Goal: Transaction & Acquisition: Purchase product/service

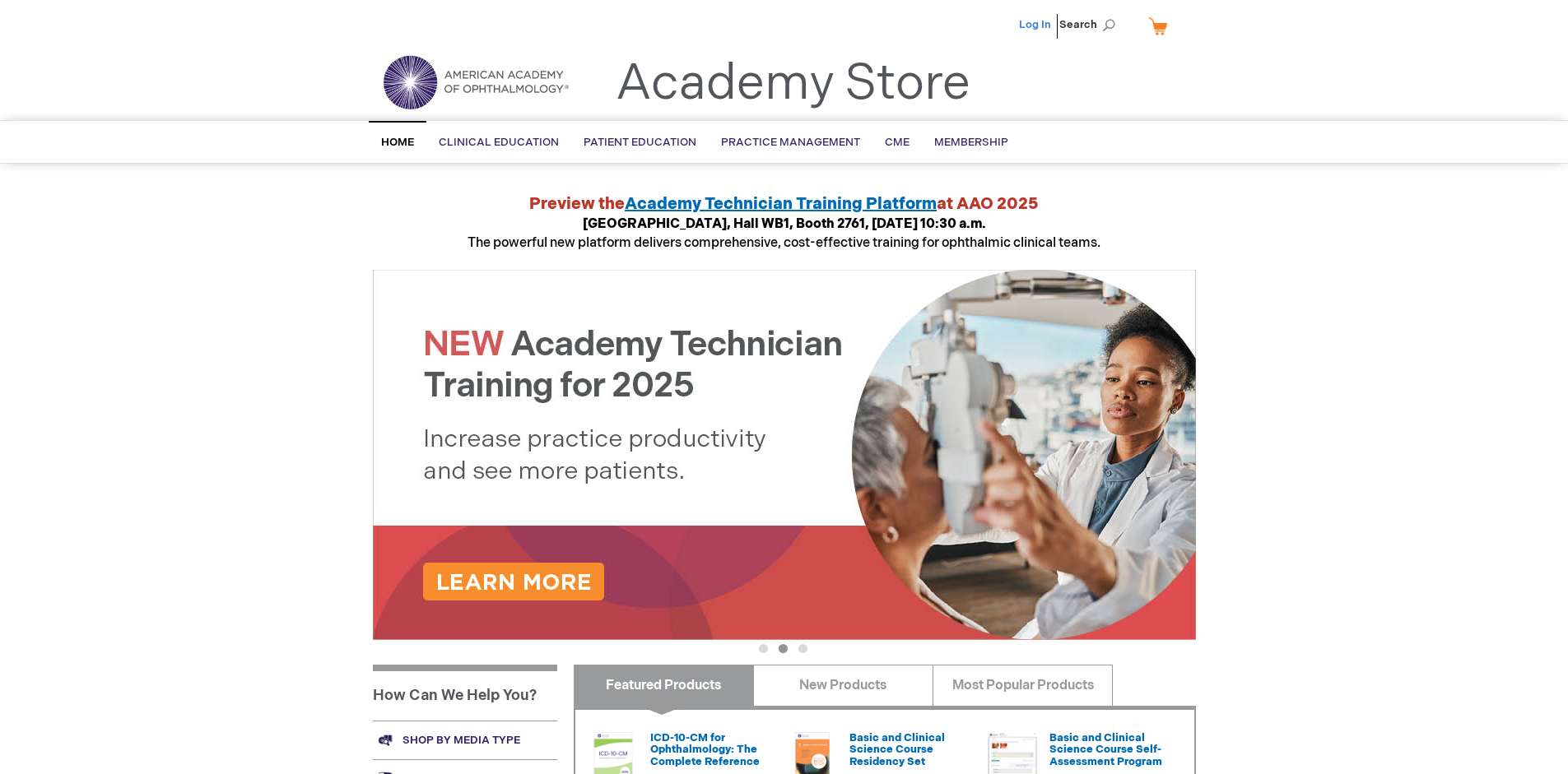
click at [1037, 25] on link "Log In" at bounding box center [1035, 24] width 32 height 13
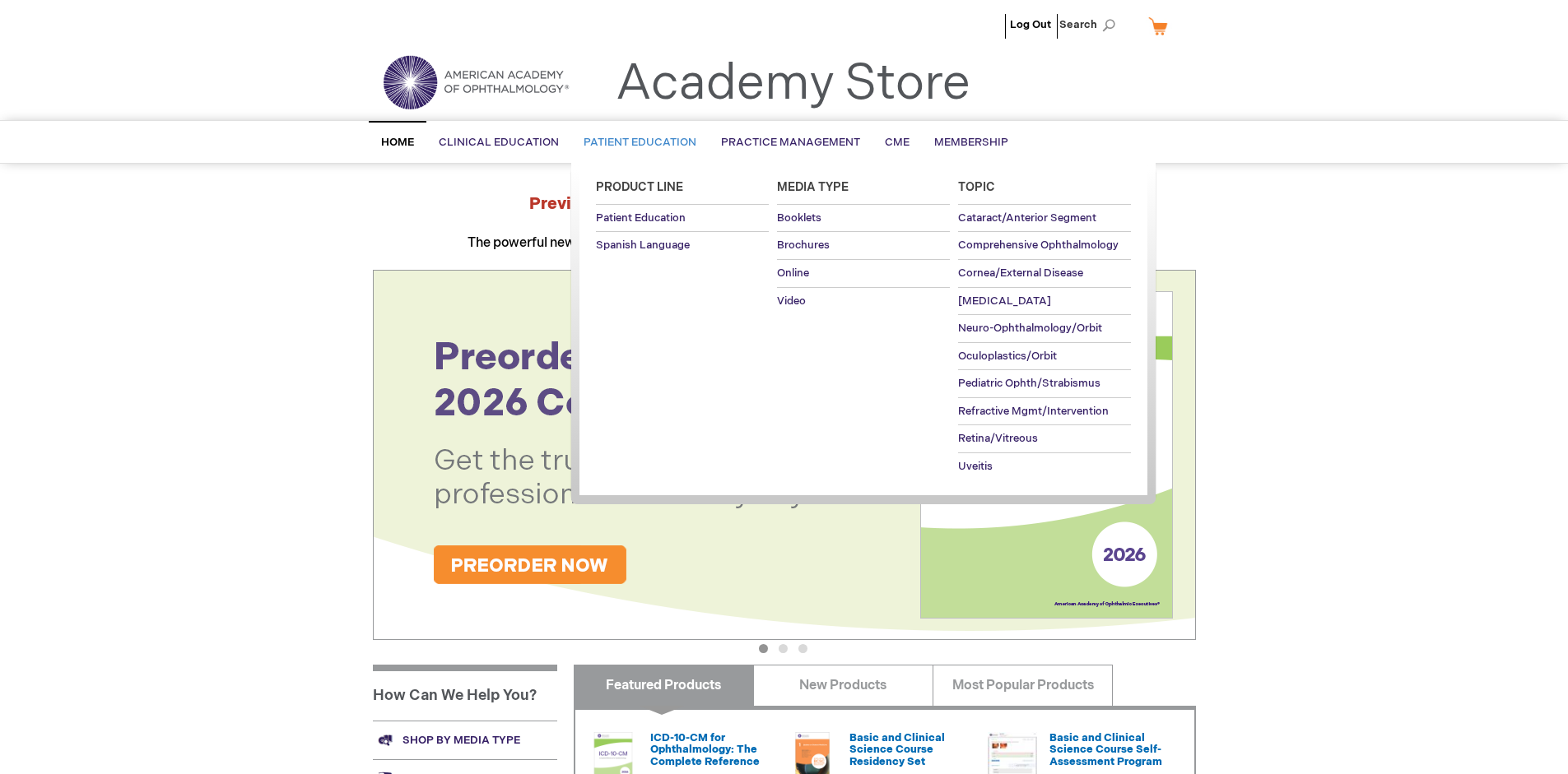
click at [635, 143] on span "Patient Education" at bounding box center [640, 142] width 112 height 13
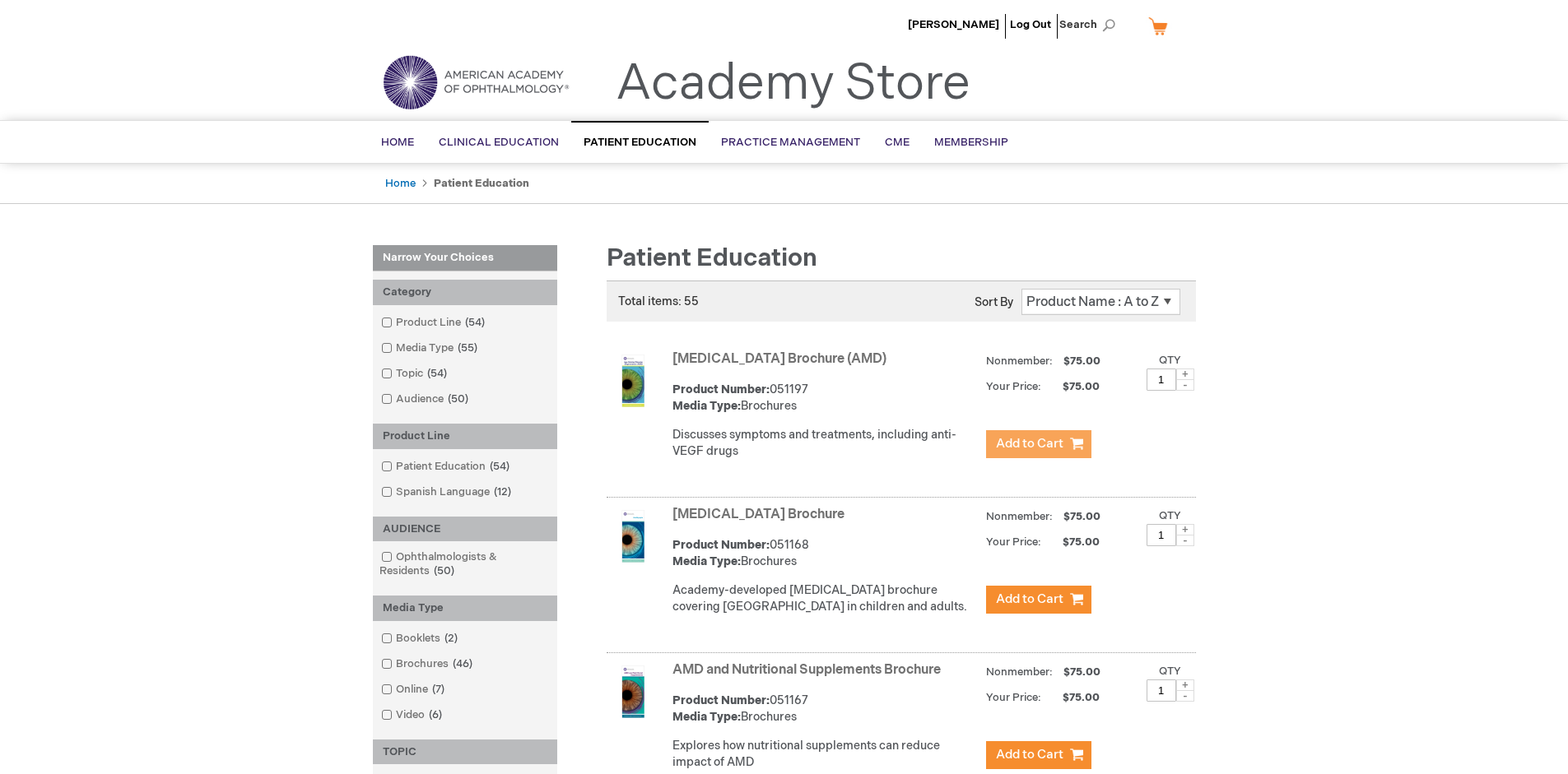
click at [1038, 445] on span "Add to Cart" at bounding box center [1030, 444] width 67 height 16
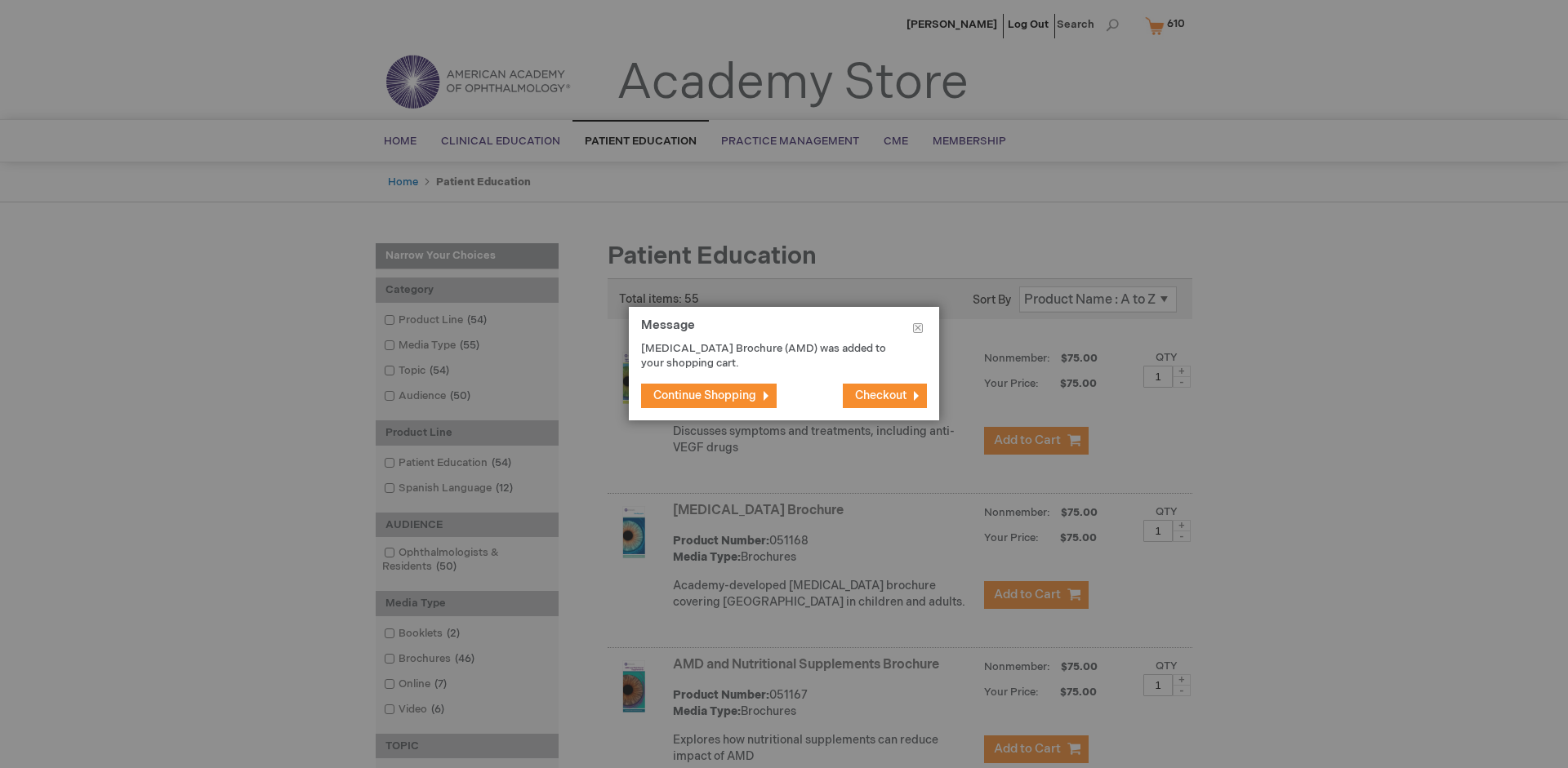
click at [705, 395] on span "Continue Shopping" at bounding box center [705, 396] width 103 height 14
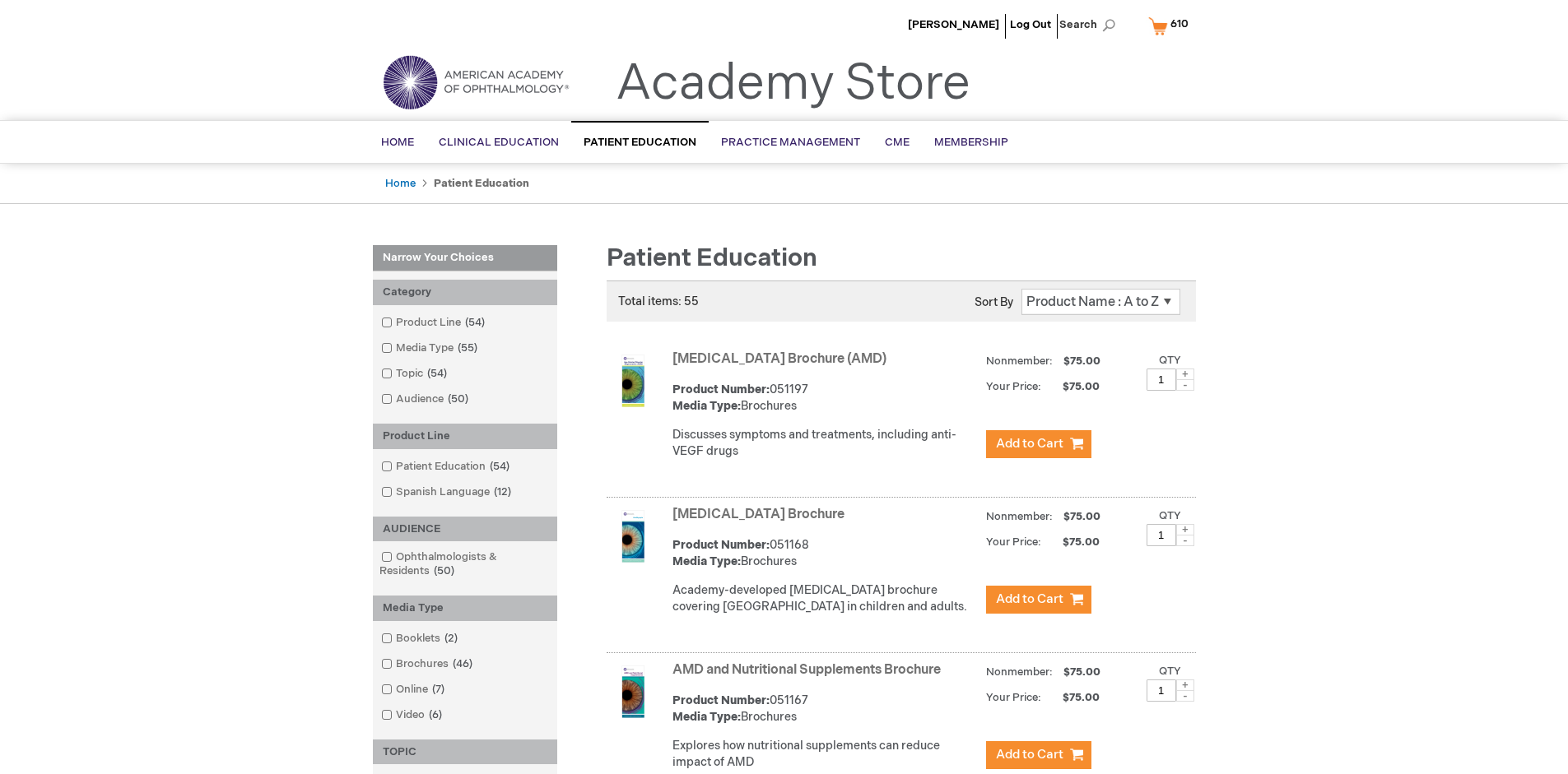
click at [810, 678] on link "AMD and Nutritional Supplements Brochure" at bounding box center [806, 670] width 268 height 16
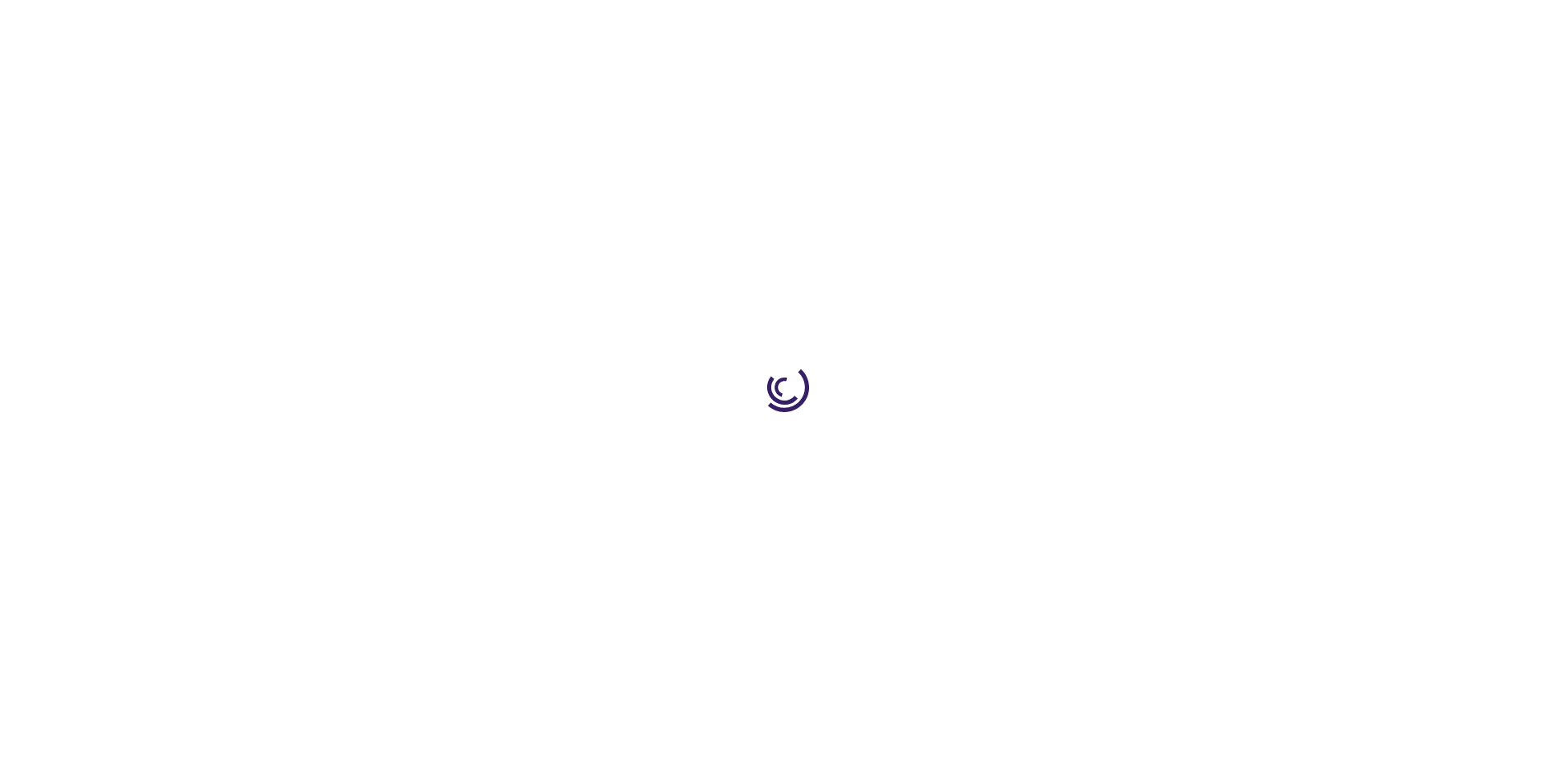
type input "1"
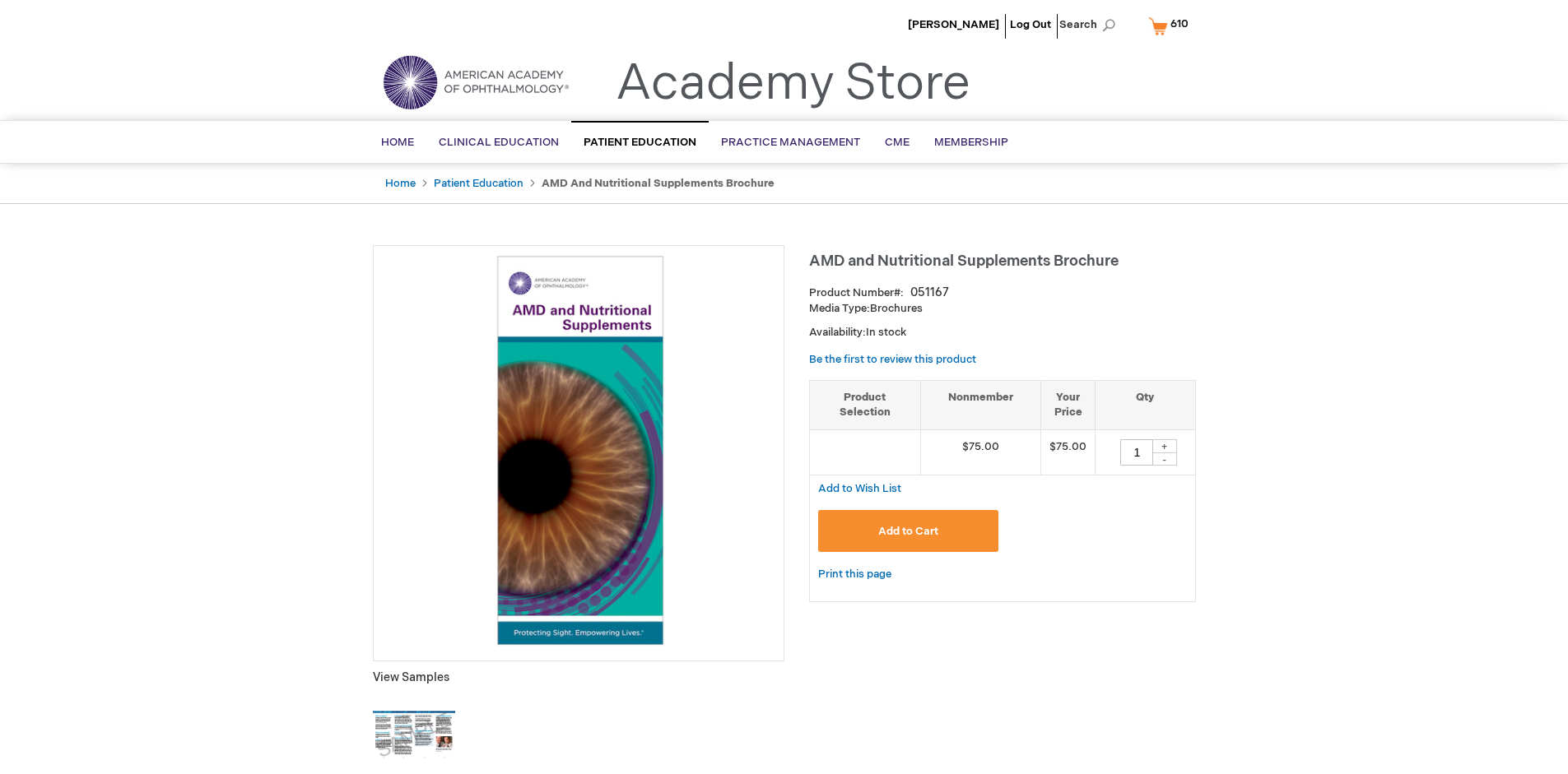
click at [908, 531] on span "Add to Cart" at bounding box center [908, 531] width 60 height 13
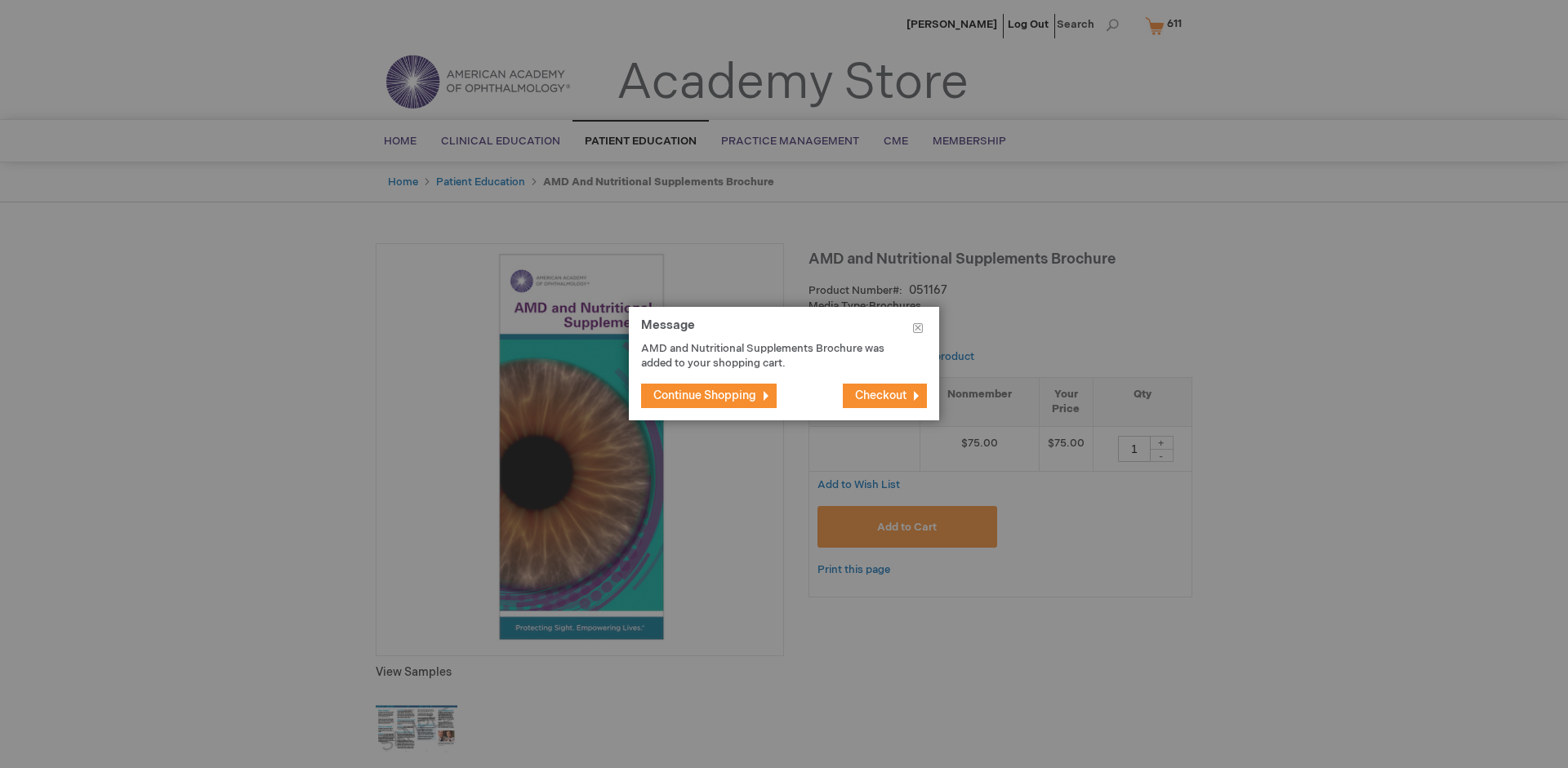
click at [705, 395] on span "Continue Shopping" at bounding box center [705, 396] width 103 height 14
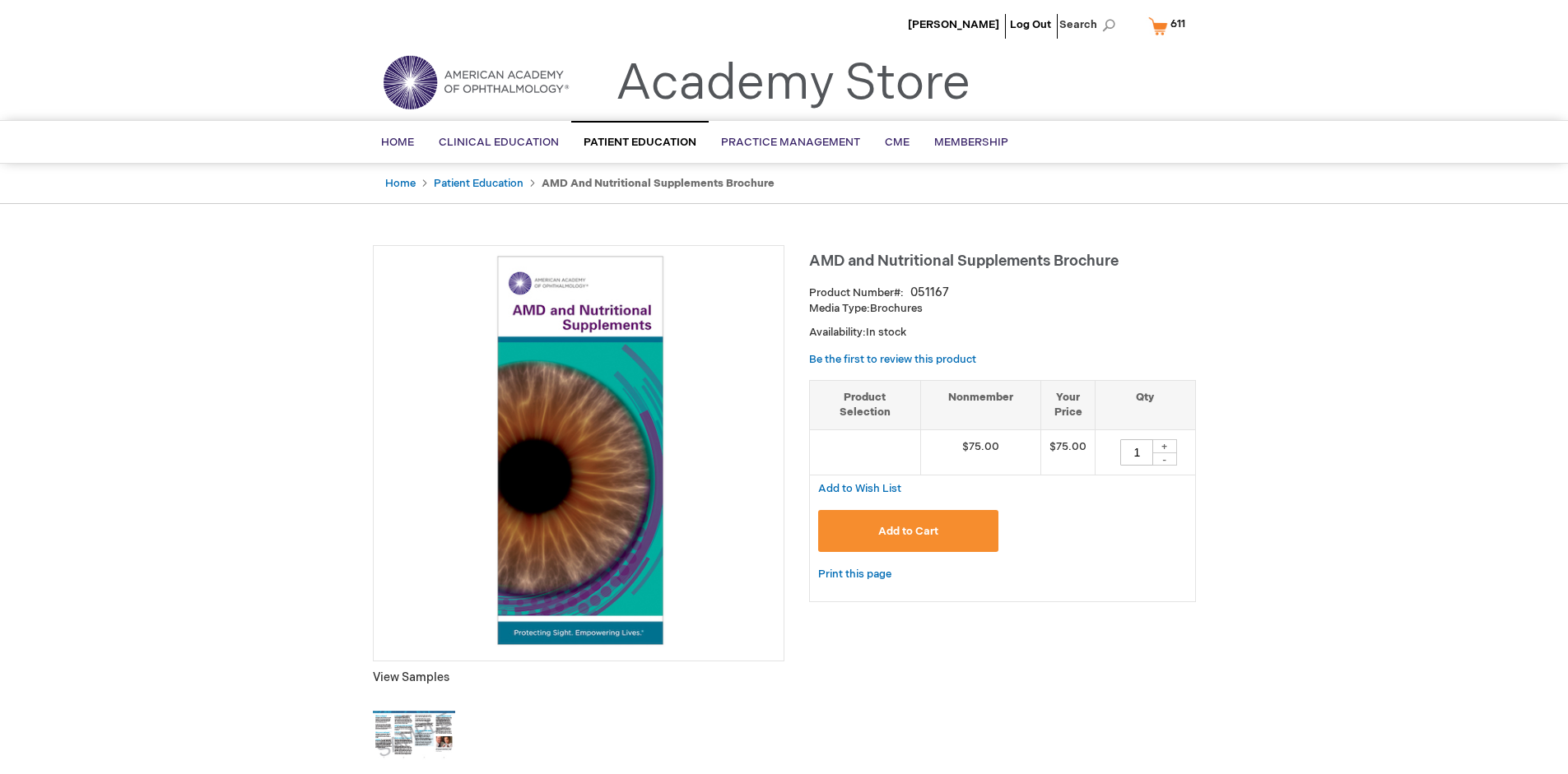
click at [1170, 25] on span "611 611 items" at bounding box center [1178, 23] width 20 height 20
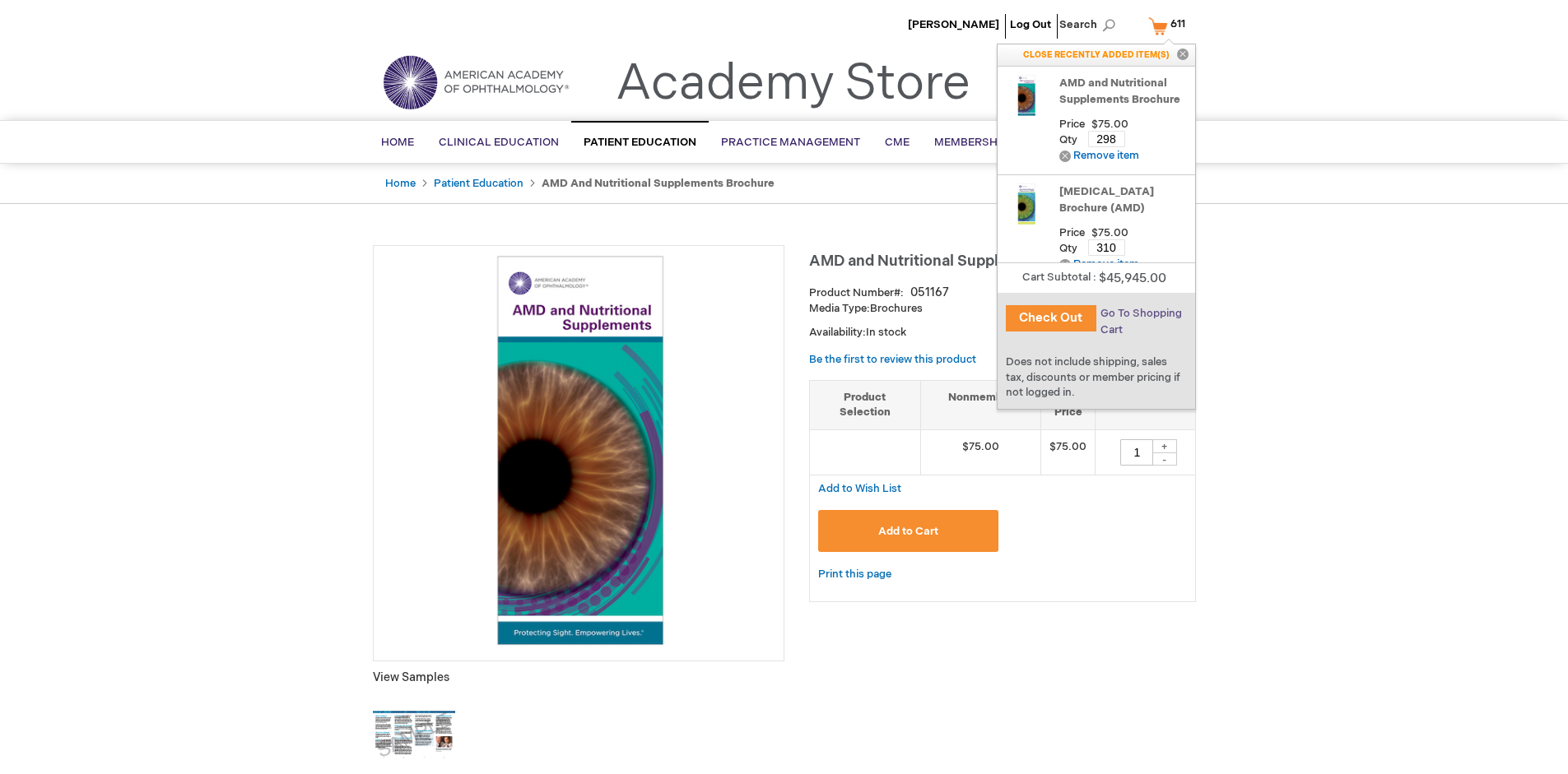
click at [1141, 313] on span "Go To Shopping Cart" at bounding box center [1141, 322] width 81 height 29
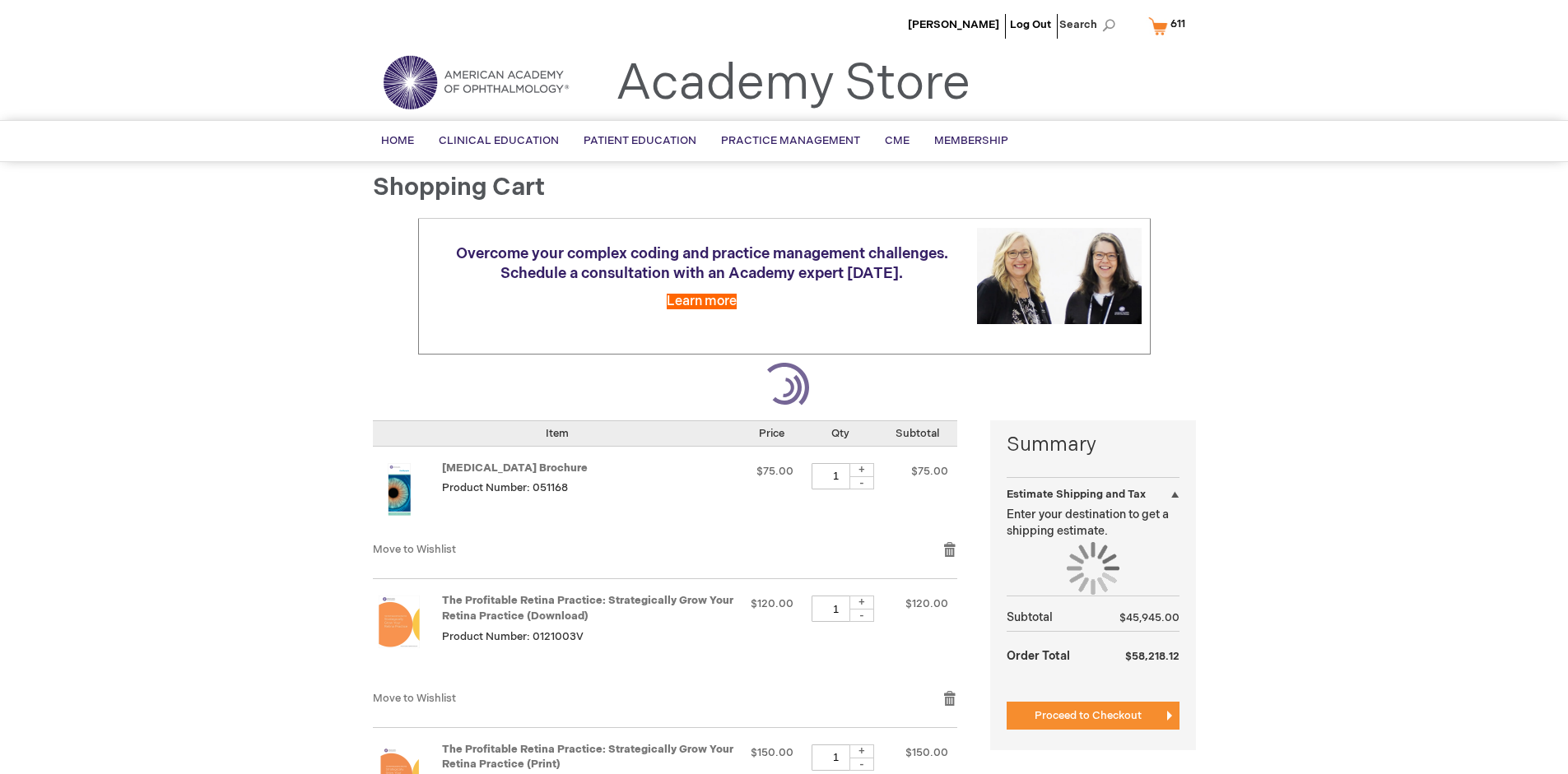
select select "US"
select select "41"
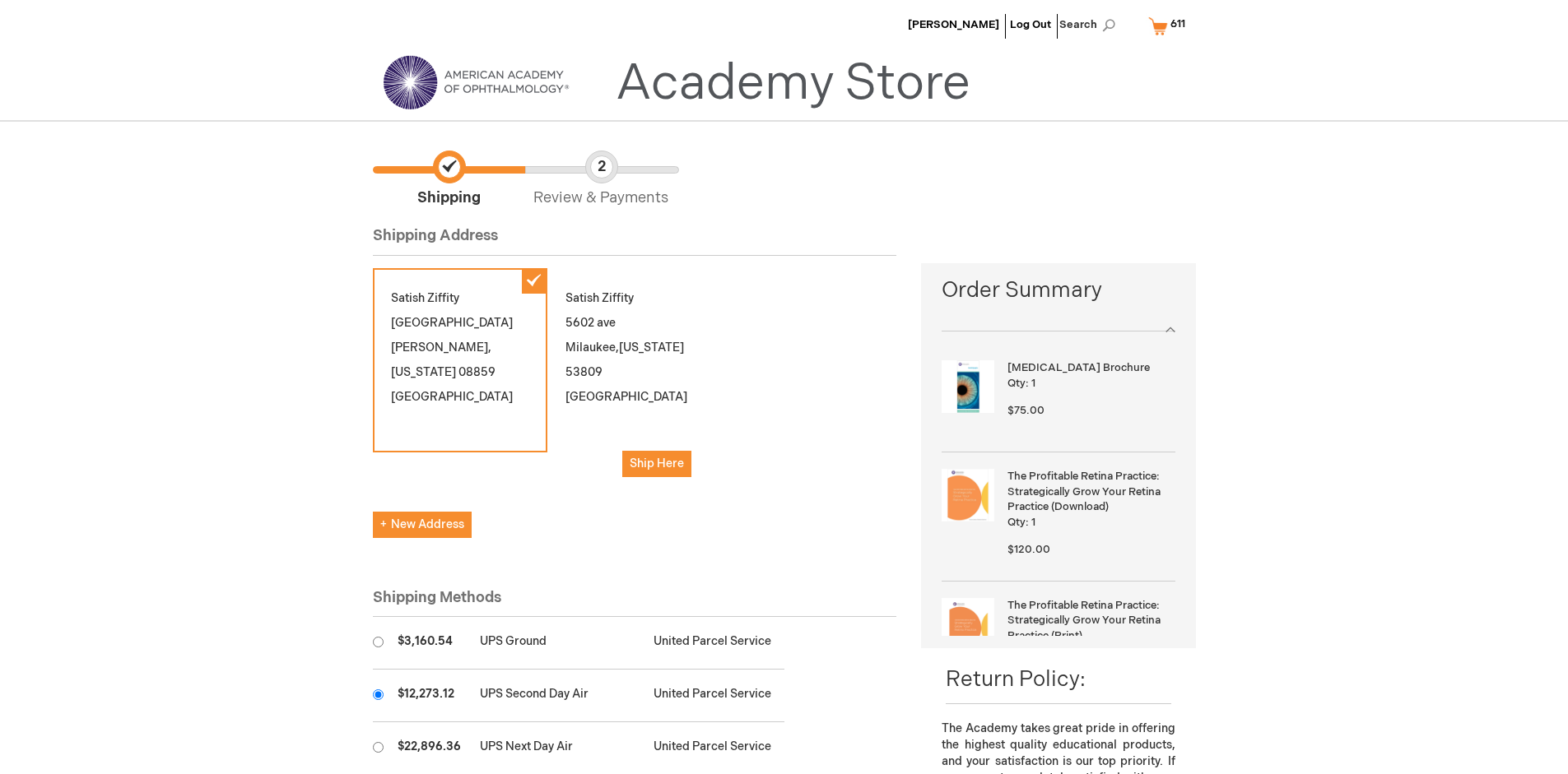
click at [378, 694] on input "radio" at bounding box center [378, 694] width 10 height 10
